Goal: Navigation & Orientation: Go to known website

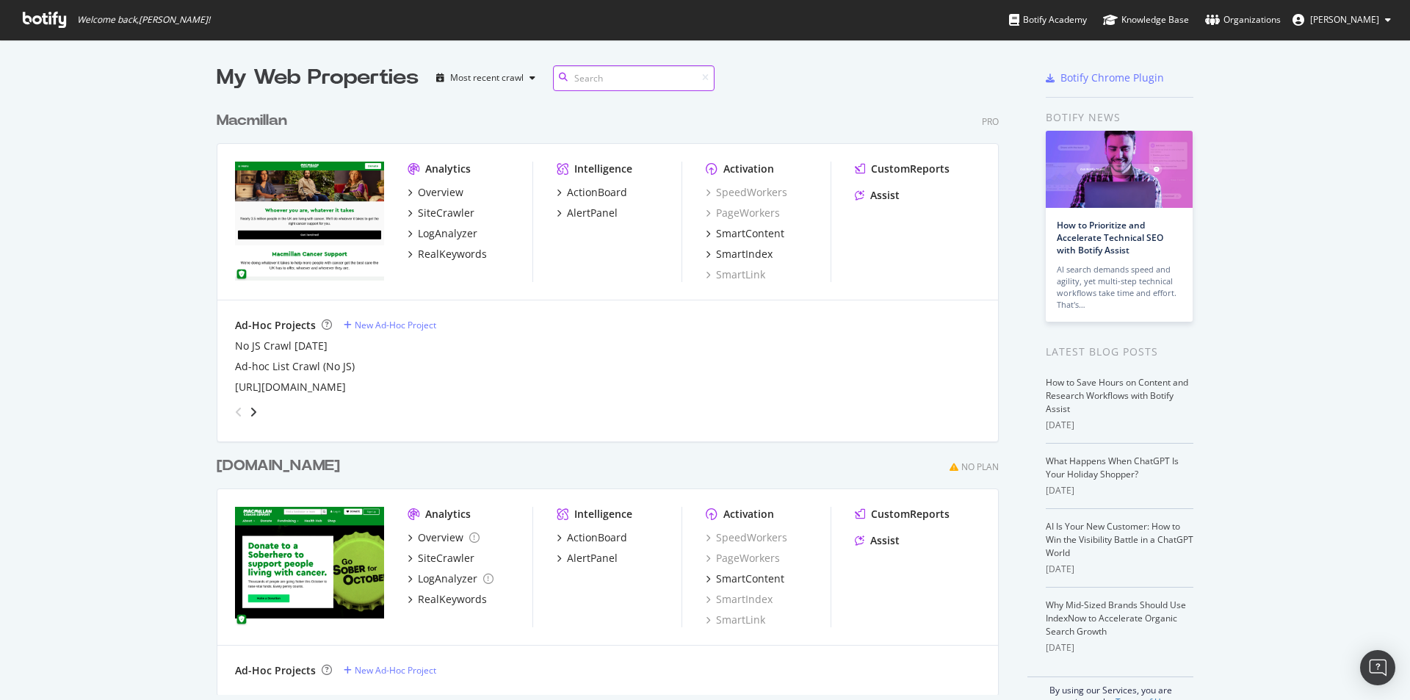
scroll to position [689, 1388]
